Goal: Information Seeking & Learning: Find specific fact

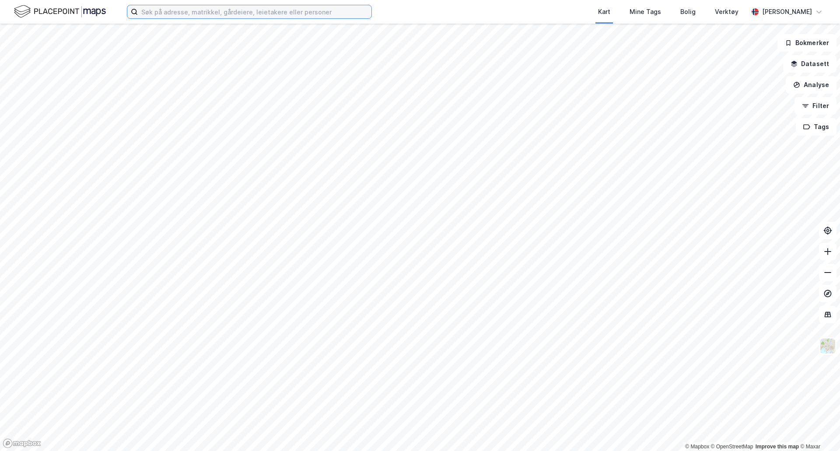
click at [231, 9] on input at bounding box center [255, 11] width 234 height 13
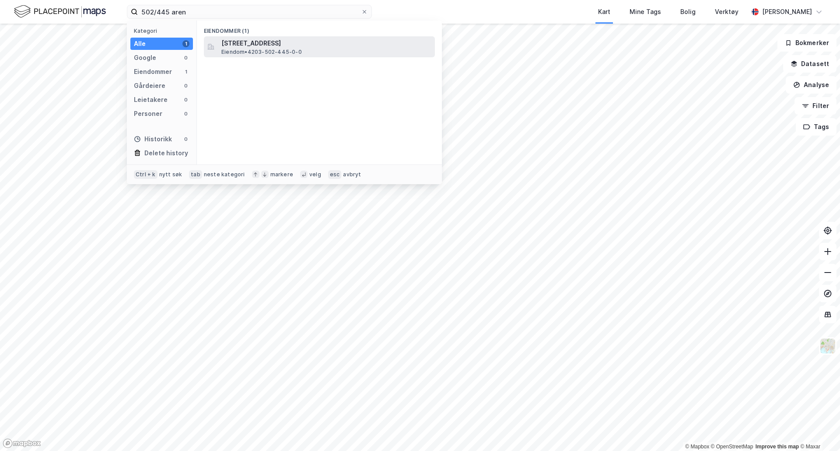
click at [267, 42] on span "[STREET_ADDRESS]" at bounding box center [326, 43] width 210 height 10
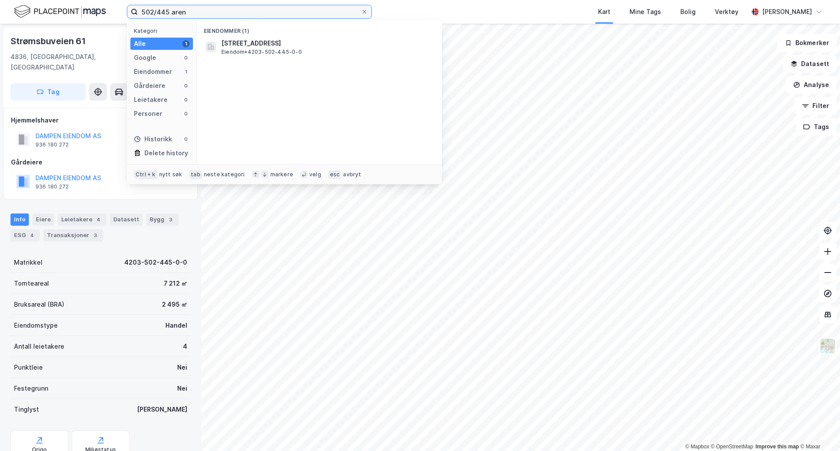
click at [173, 10] on input "502/445 aren" at bounding box center [249, 11] width 223 height 13
type input "502/1347 aren"
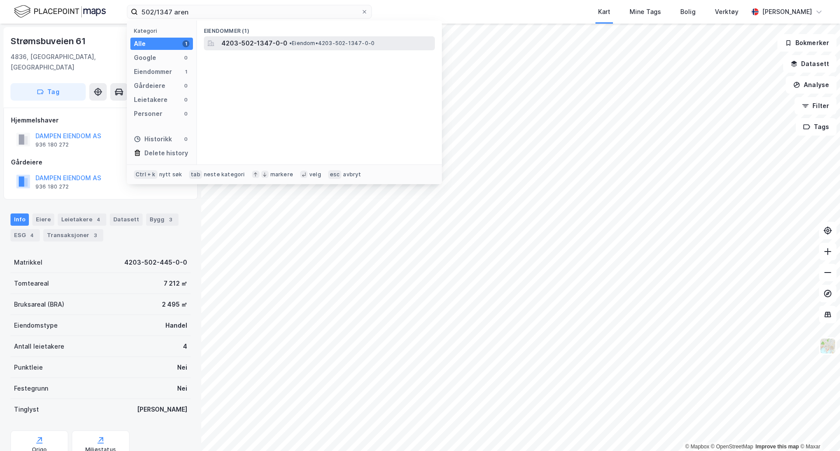
click at [359, 40] on span "• Eiendom • 4203-502-1347-0-0" at bounding box center [331, 43] width 85 height 7
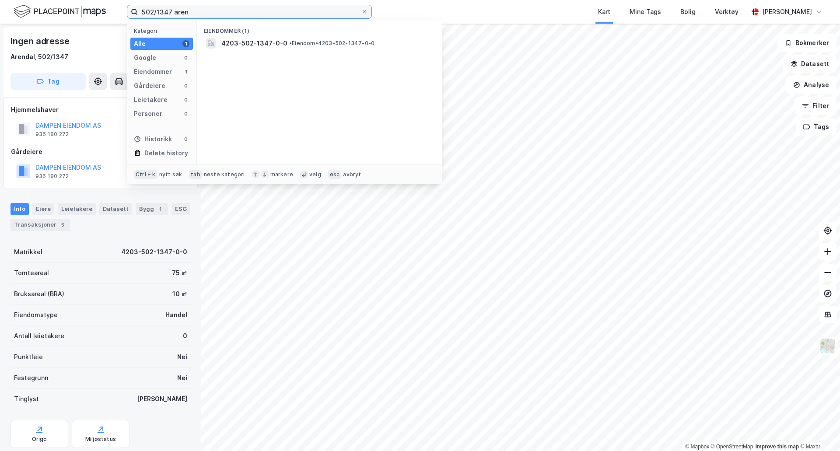
click at [247, 16] on input "502/1347 aren" at bounding box center [249, 11] width 223 height 13
click at [227, 14] on input "502/1347 aren" at bounding box center [249, 11] width 223 height 13
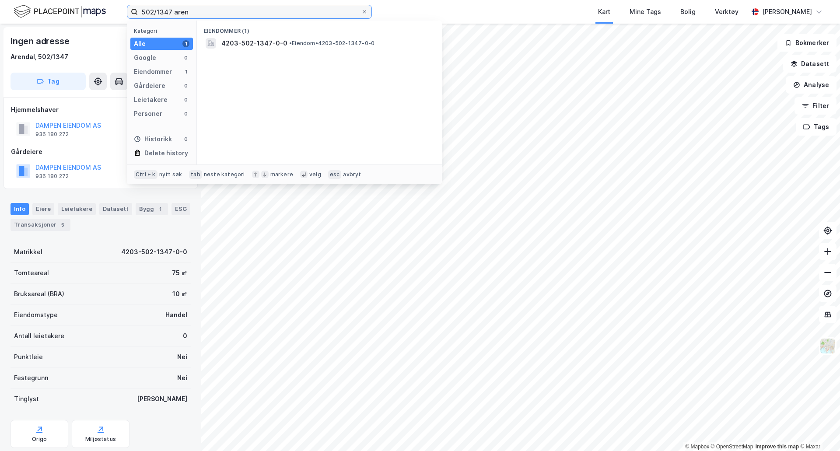
click at [227, 14] on input "502/1347 aren" at bounding box center [249, 11] width 223 height 13
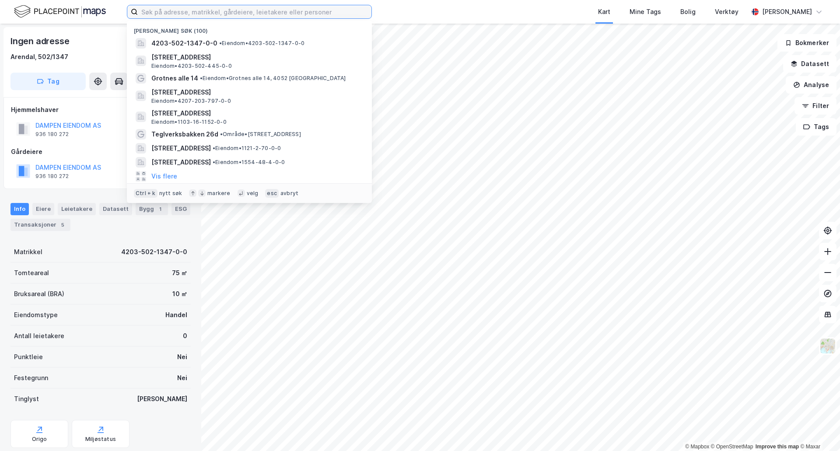
click at [162, 11] on input at bounding box center [255, 11] width 234 height 13
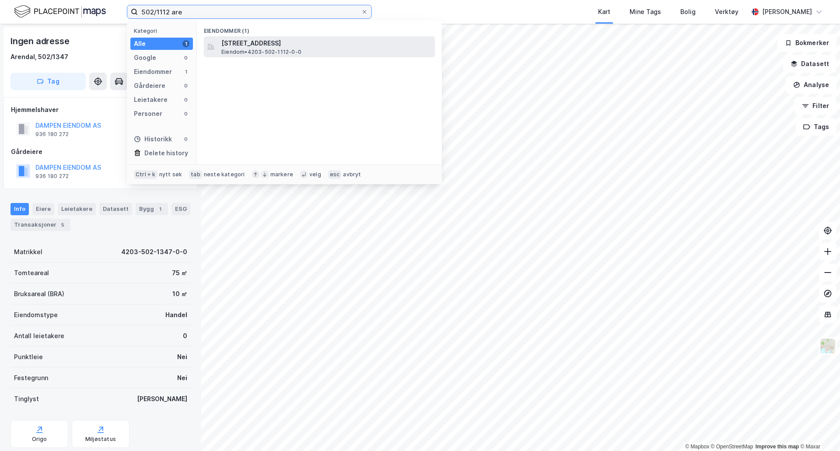
type input "502/1112 are"
click at [258, 52] on span "Eiendom • 4203-502-1112-0-0" at bounding box center [261, 52] width 80 height 7
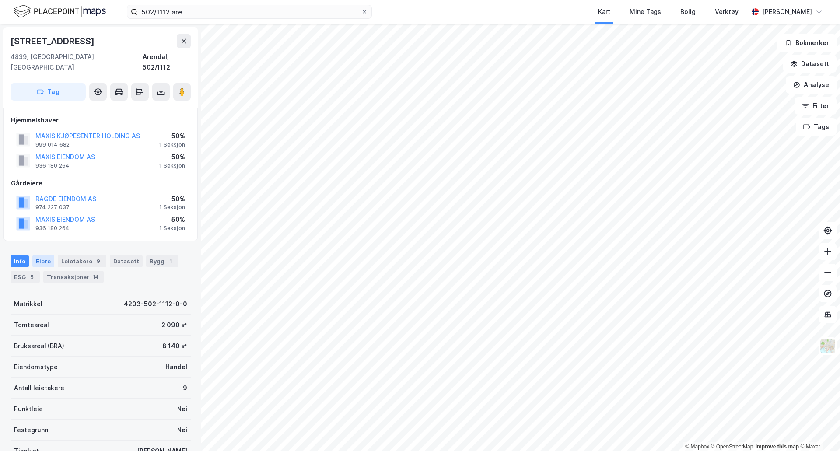
click at [46, 255] on div "Eiere" at bounding box center [43, 261] width 22 height 12
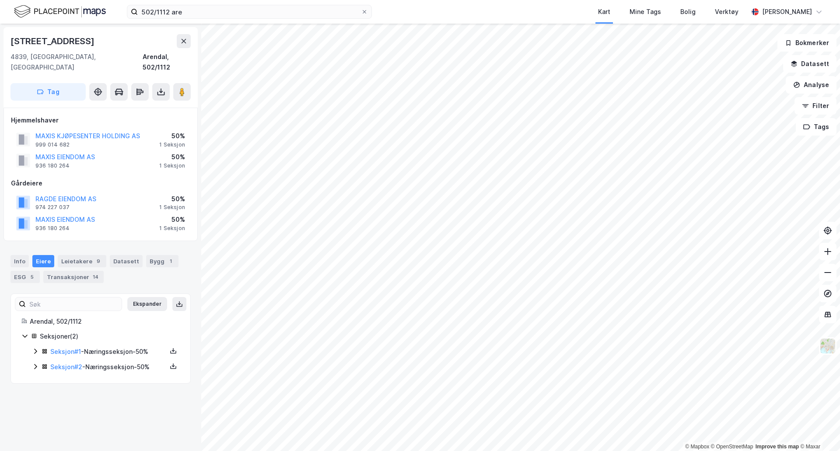
click at [34, 363] on icon at bounding box center [35, 366] width 7 height 7
